Goal: Check status: Check status

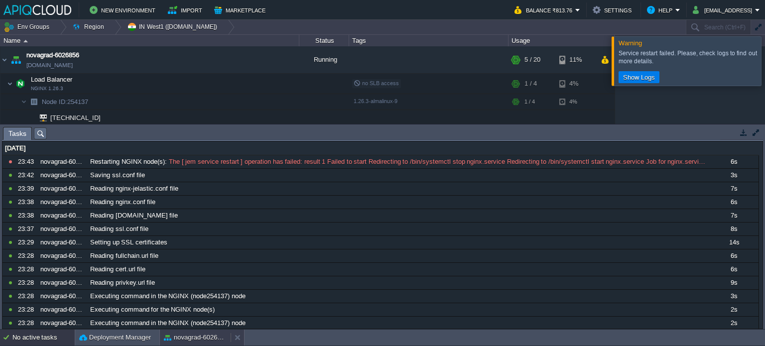
click at [191, 336] on button "novagrad-6026856" at bounding box center [195, 338] width 63 height 10
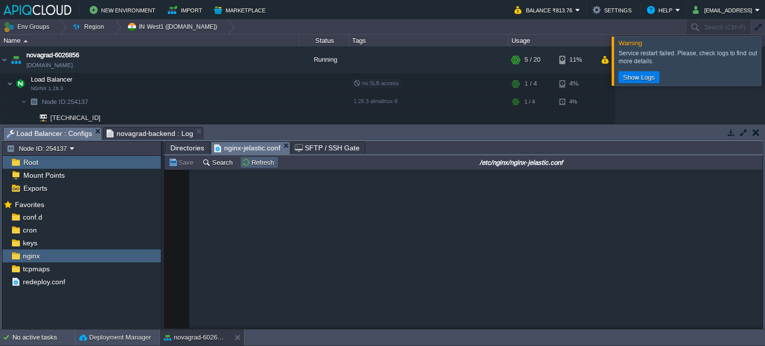
click at [264, 166] on button "Refresh" at bounding box center [259, 162] width 35 height 9
click at [142, 128] on span "novagrad-backend : Log" at bounding box center [150, 133] width 87 height 12
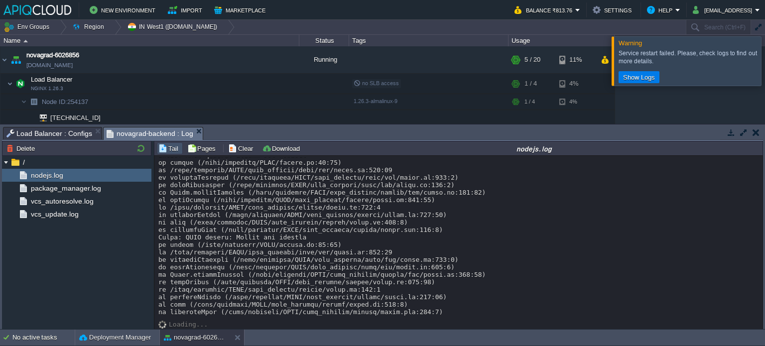
scroll to position [566, 0]
click at [55, 131] on span "Load Balancer : Configs" at bounding box center [49, 133] width 86 height 12
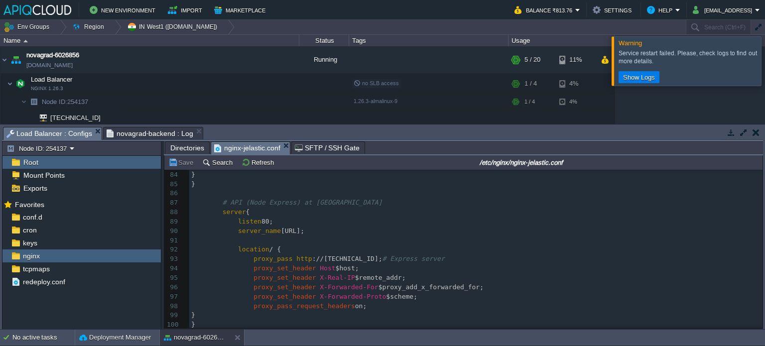
scroll to position [0, 0]
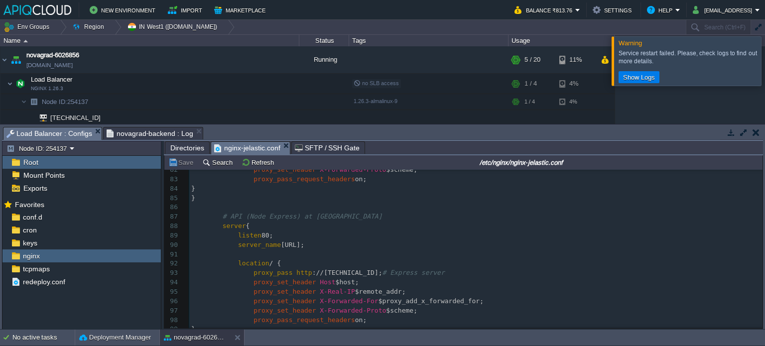
click at [146, 135] on span "novagrad-backend : Log" at bounding box center [150, 133] width 87 height 12
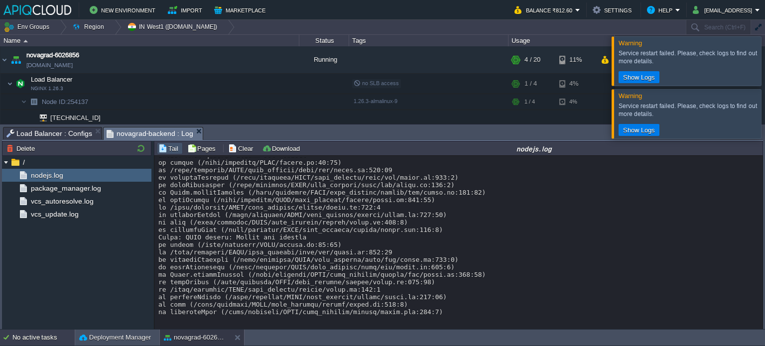
click at [40, 339] on div "No active tasks" at bounding box center [43, 338] width 62 height 16
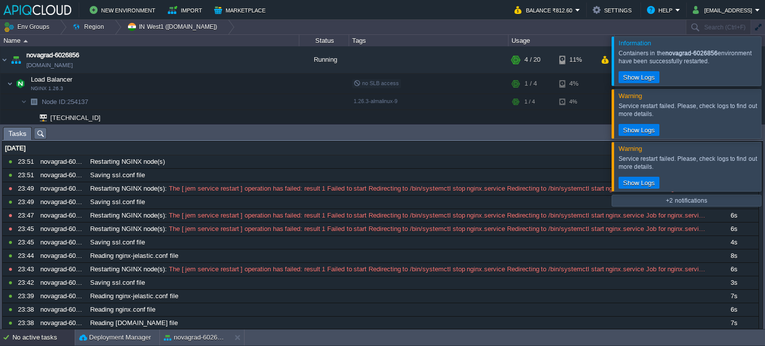
click at [764, 179] on div at bounding box center [777, 166] width 0 height 49
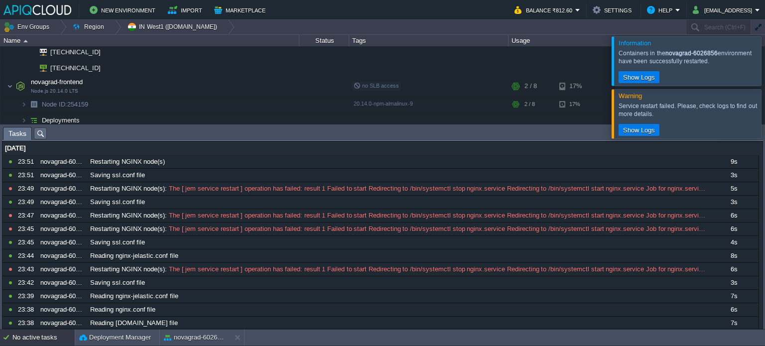
scroll to position [68, 0]
click at [764, 118] on div at bounding box center [777, 113] width 0 height 49
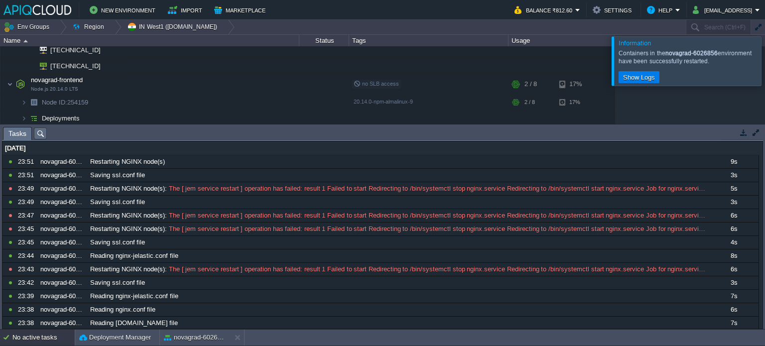
click at [48, 335] on div "No active tasks" at bounding box center [43, 338] width 62 height 16
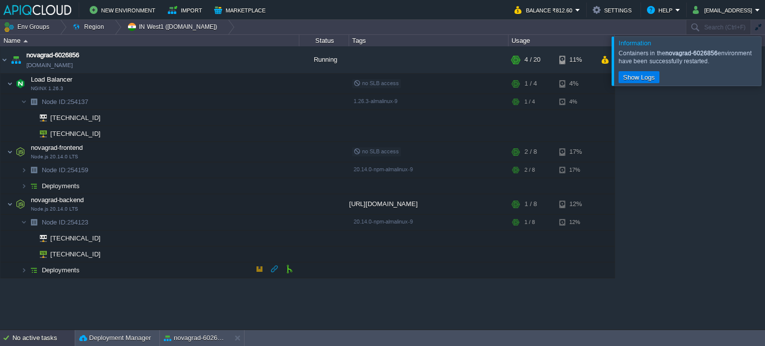
click at [37, 333] on div "No active tasks" at bounding box center [43, 338] width 62 height 16
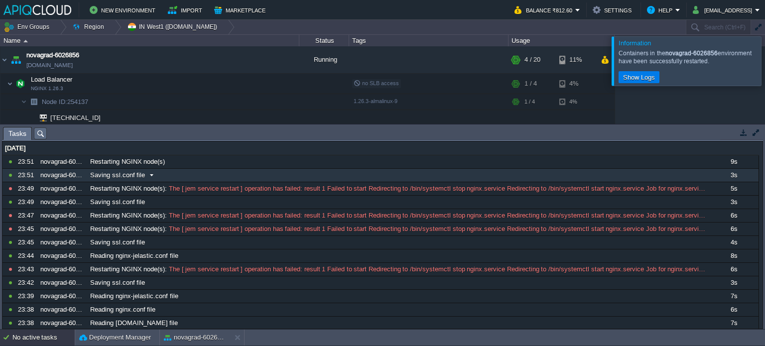
click at [123, 173] on span "Saving ssl.conf file" at bounding box center [117, 175] width 55 height 9
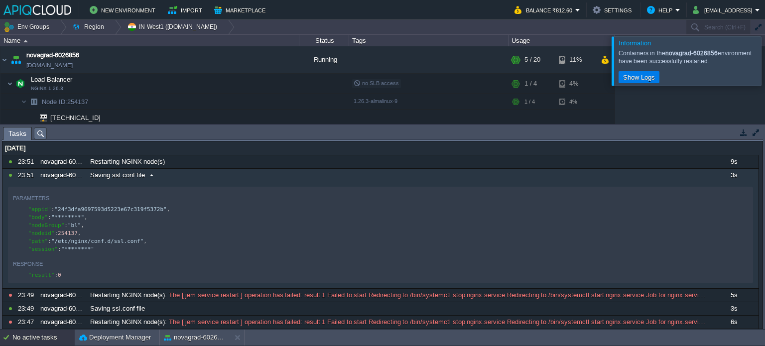
click at [123, 173] on span "Saving ssl.conf file" at bounding box center [117, 175] width 55 height 9
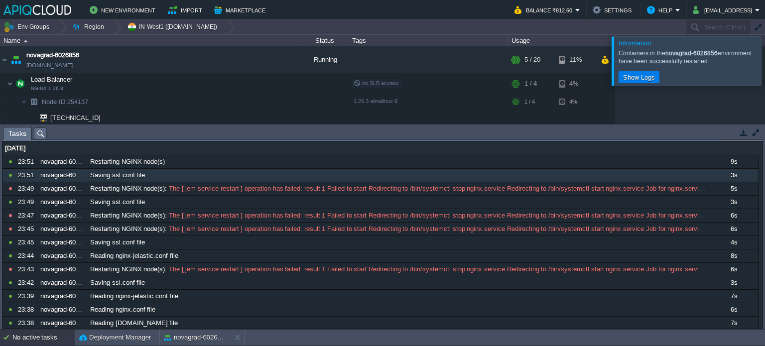
click at [35, 334] on div "No active tasks" at bounding box center [43, 338] width 62 height 16
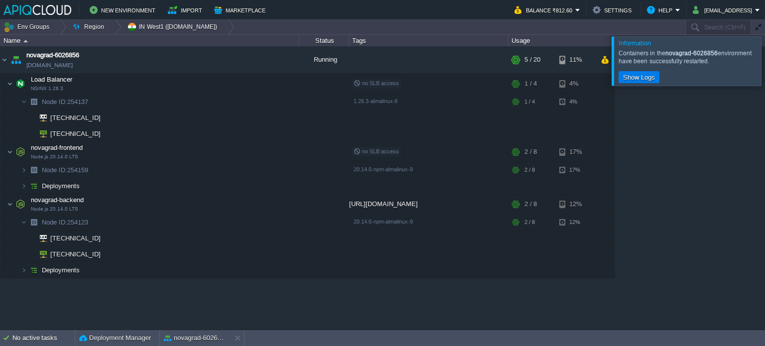
click at [764, 55] on div at bounding box center [777, 60] width 0 height 49
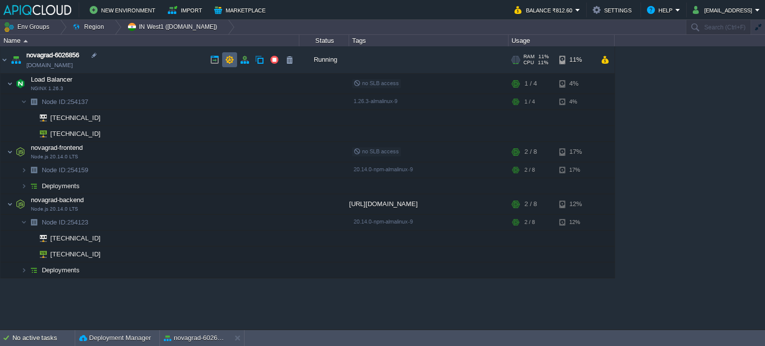
click at [230, 61] on button "button" at bounding box center [229, 59] width 9 height 9
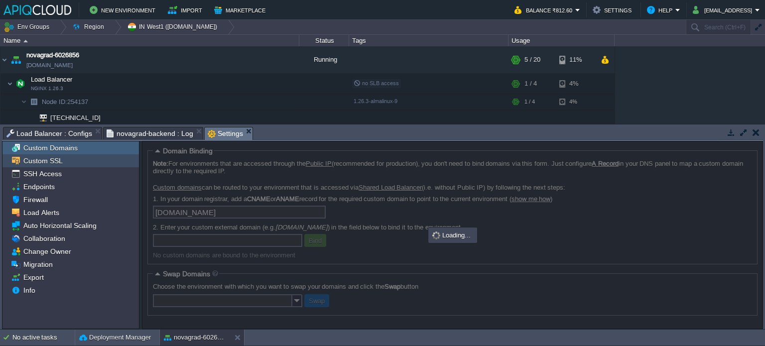
click at [68, 161] on div "Custom SSL" at bounding box center [70, 160] width 136 height 13
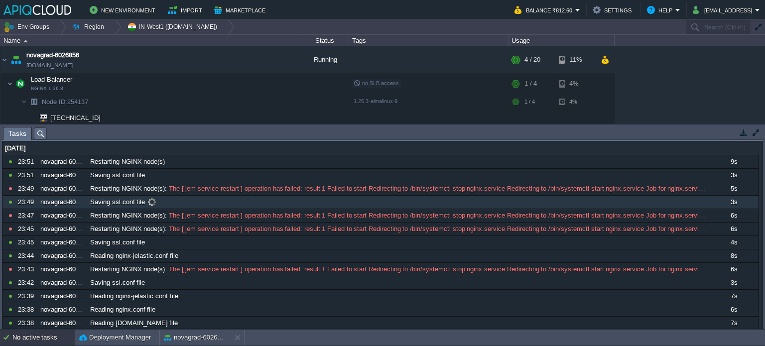
click at [147, 201] on span at bounding box center [151, 202] width 13 height 9
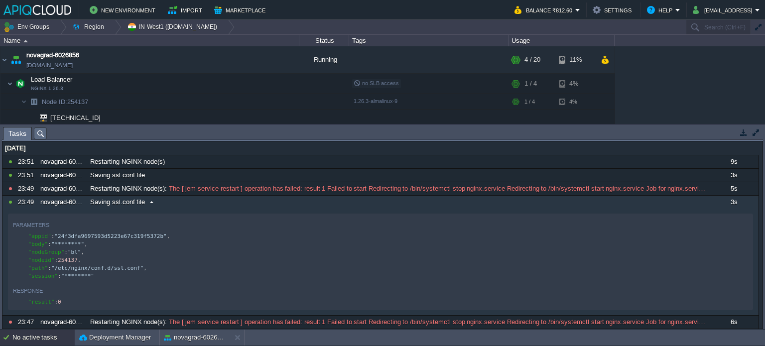
click at [147, 201] on span at bounding box center [151, 202] width 13 height 9
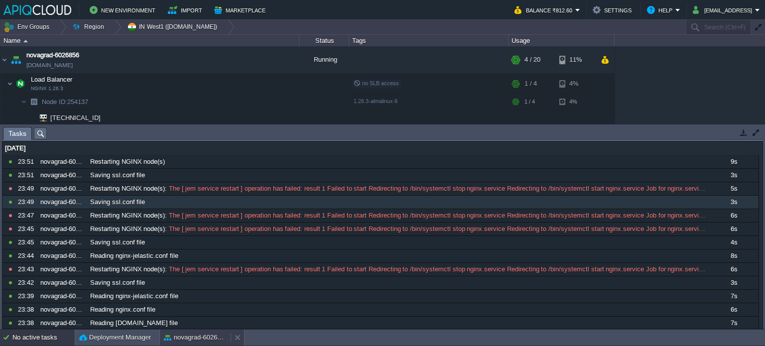
click at [185, 331] on div "novagrad-6026856" at bounding box center [195, 338] width 71 height 16
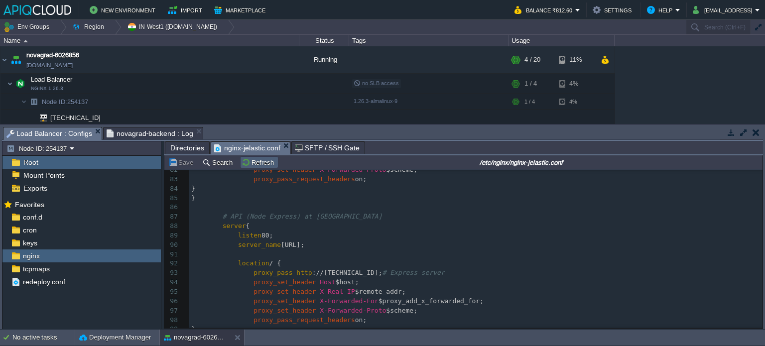
click at [259, 164] on button "Refresh" at bounding box center [259, 162] width 35 height 9
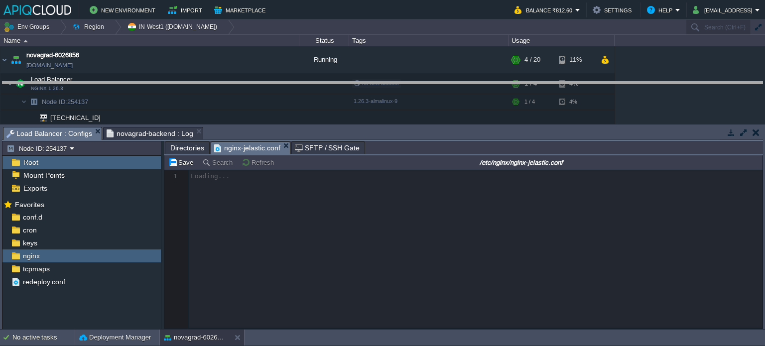
drag, startPoint x: 387, startPoint y: 140, endPoint x: 384, endPoint y: 87, distance: 53.9
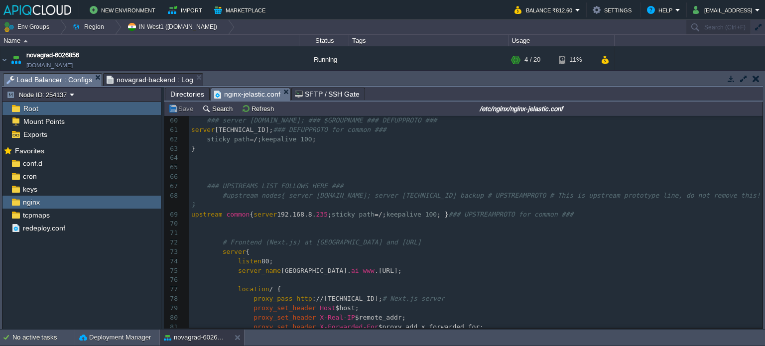
scroll to position [557, 0]
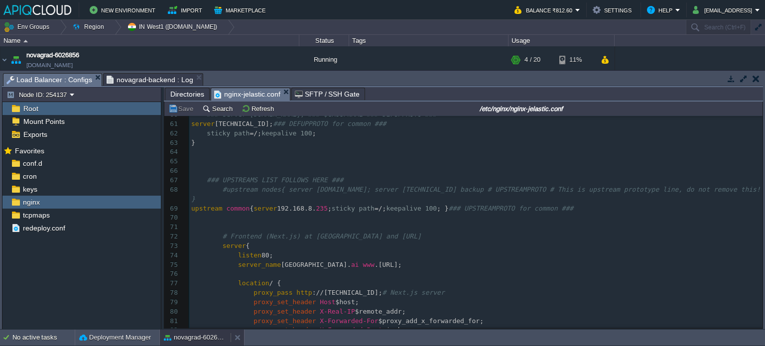
click at [226, 342] on button "novagrad-6026856" at bounding box center [195, 338] width 63 height 10
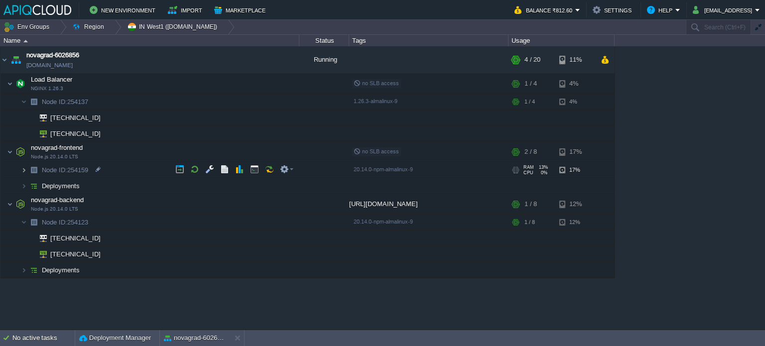
click at [24, 169] on img at bounding box center [24, 169] width 6 height 15
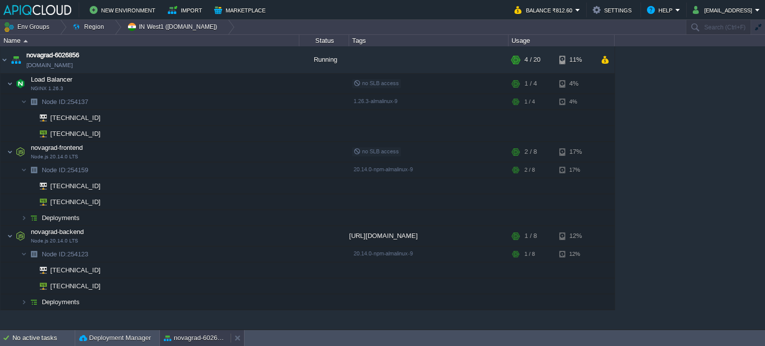
click at [187, 339] on button "novagrad-6026856" at bounding box center [195, 338] width 63 height 10
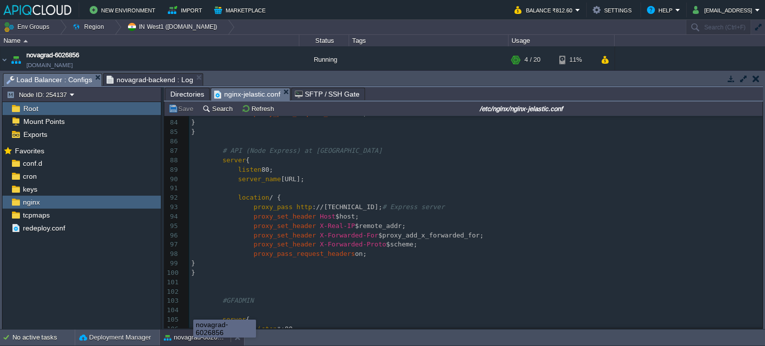
click at [191, 334] on button "novagrad-6026856" at bounding box center [195, 338] width 63 height 10
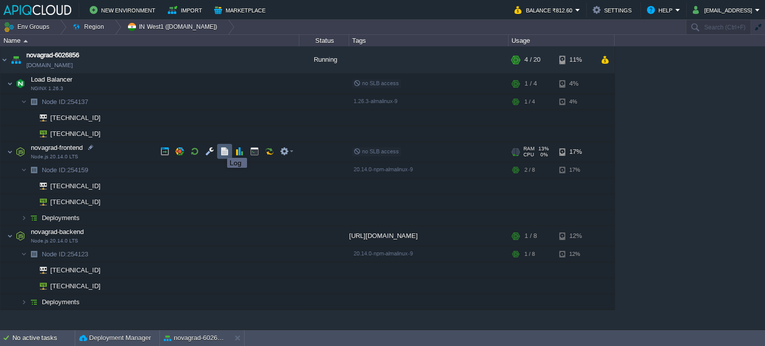
click at [223, 151] on button "button" at bounding box center [224, 151] width 9 height 9
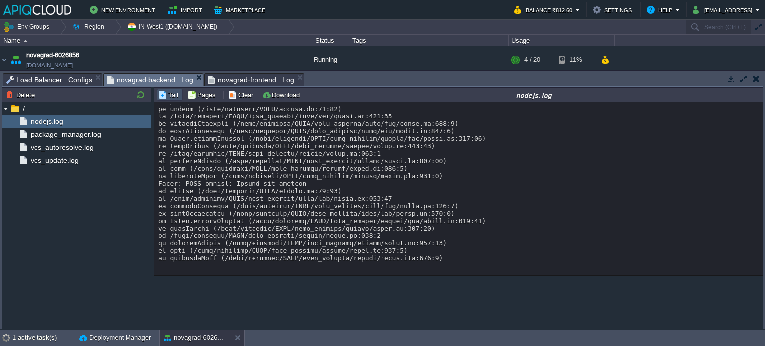
click at [142, 76] on span "novagrad-backend : Log" at bounding box center [150, 80] width 87 height 12
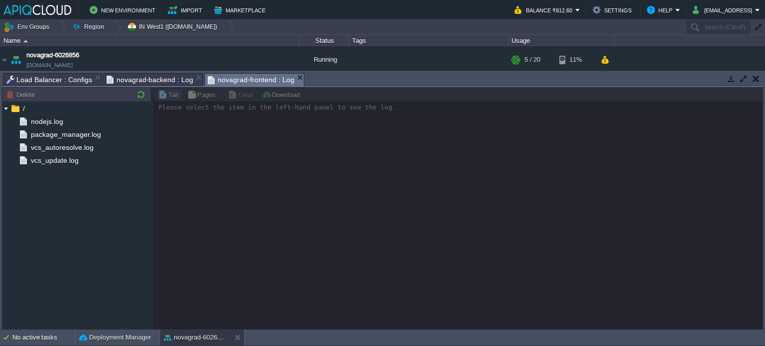
click at [226, 77] on span "novagrad-frontend : Log" at bounding box center [251, 80] width 86 height 12
click at [106, 118] on div "nodejs.log" at bounding box center [76, 121] width 149 height 13
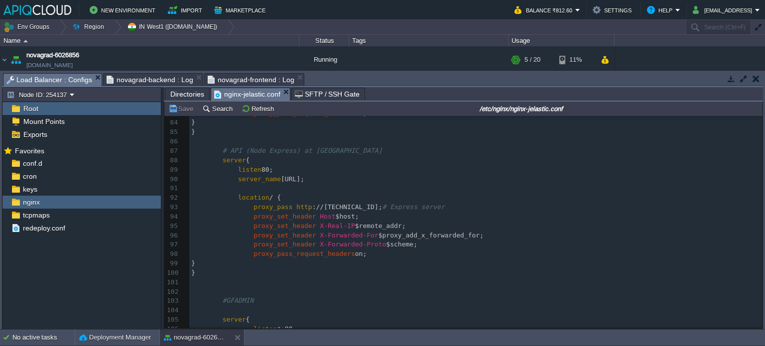
click at [70, 74] on span "Load Balancer : Configs" at bounding box center [49, 80] width 86 height 12
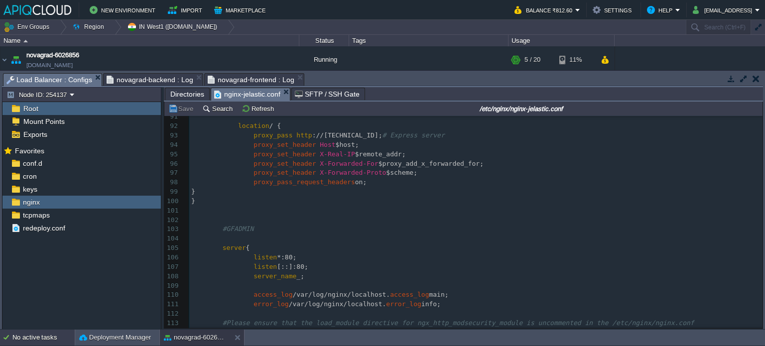
click at [37, 336] on div "No active tasks" at bounding box center [43, 338] width 62 height 16
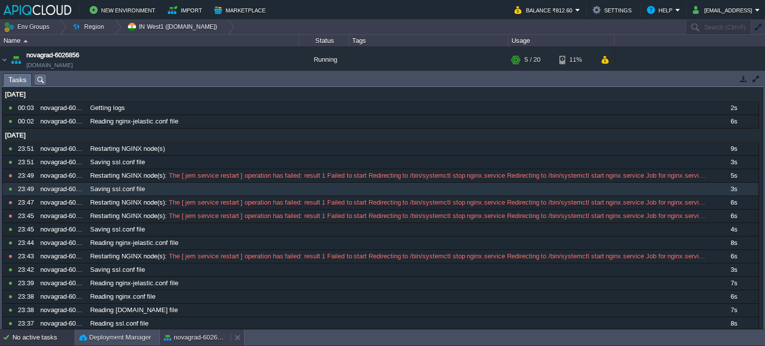
click at [169, 337] on button "novagrad-6026856" at bounding box center [195, 338] width 63 height 10
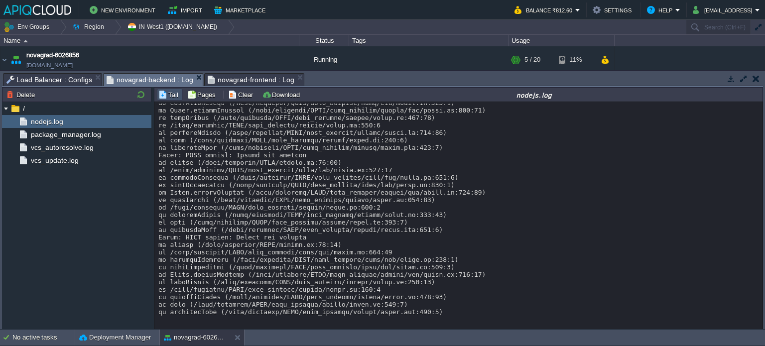
click at [145, 79] on span "novagrad-backend : Log" at bounding box center [150, 80] width 87 height 12
click at [63, 75] on span "Load Balancer : Configs" at bounding box center [49, 80] width 86 height 12
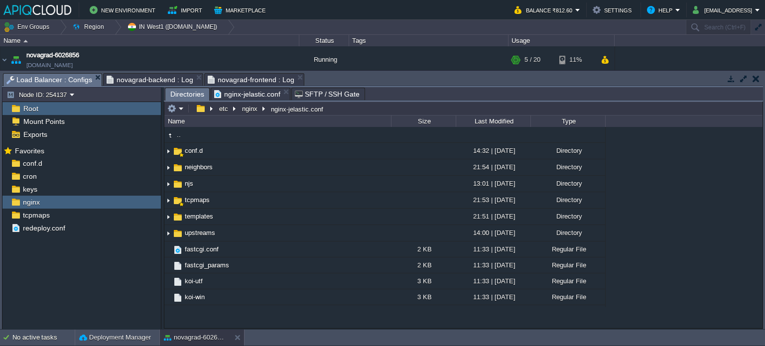
click at [189, 97] on span "Directories" at bounding box center [187, 94] width 34 height 12
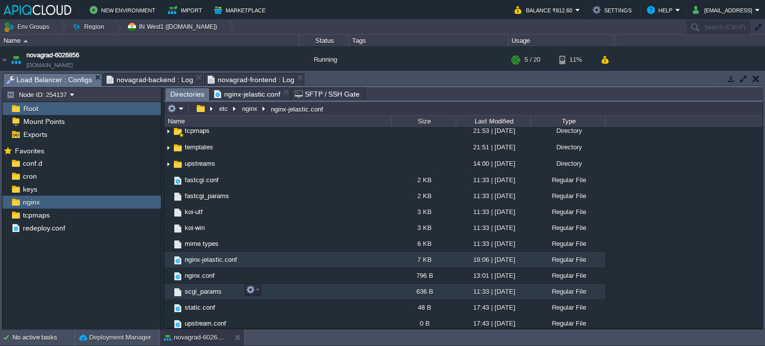
scroll to position [0, 0]
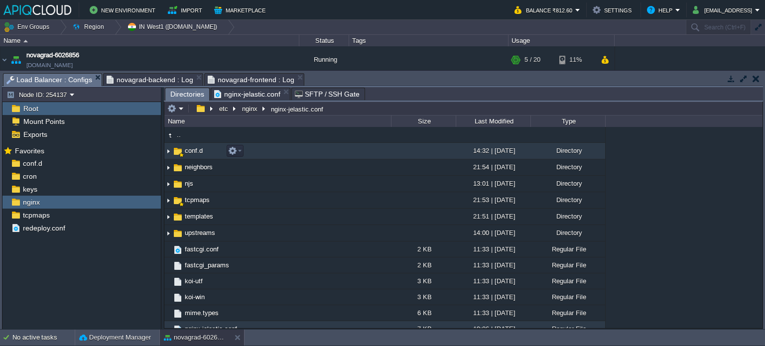
click at [207, 154] on td "conf.d" at bounding box center [277, 151] width 227 height 16
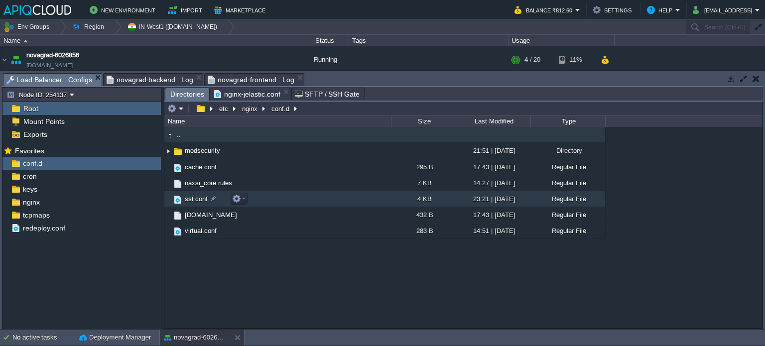
click at [199, 199] on span "ssl.conf" at bounding box center [196, 199] width 26 height 8
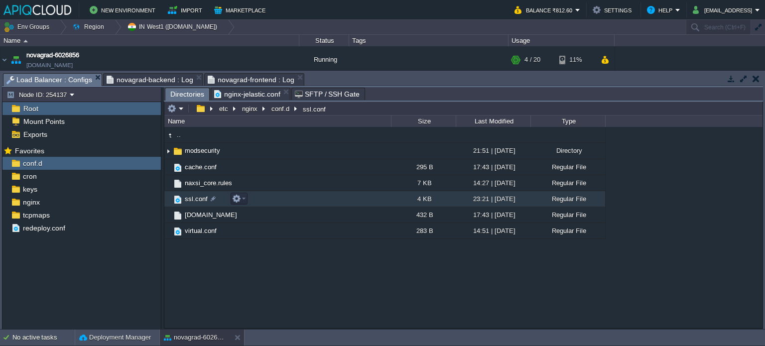
click at [199, 199] on span "ssl.conf" at bounding box center [196, 199] width 26 height 8
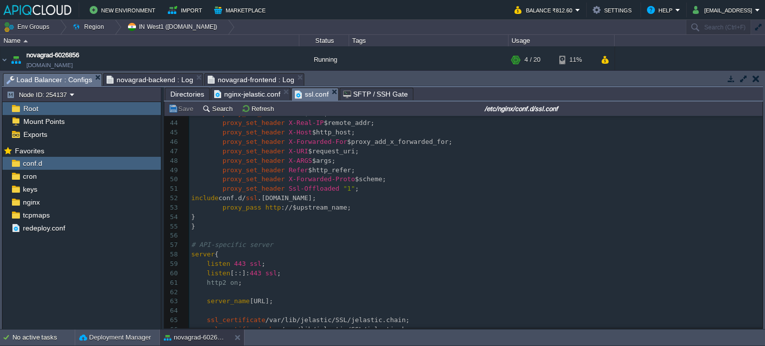
scroll to position [502, 0]
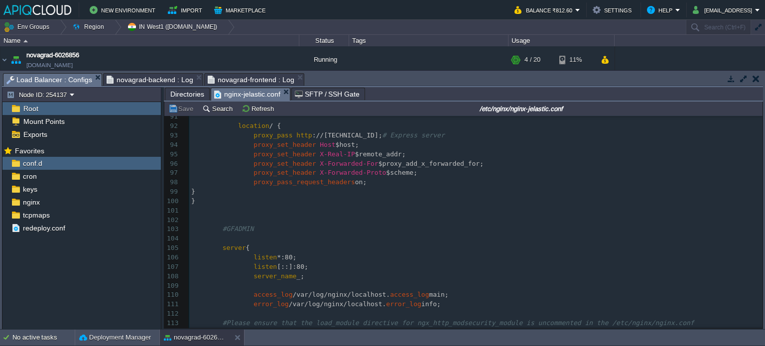
click at [256, 90] on span "nginx-jelastic.conf" at bounding box center [247, 94] width 66 height 12
